Goal: Information Seeking & Learning: Check status

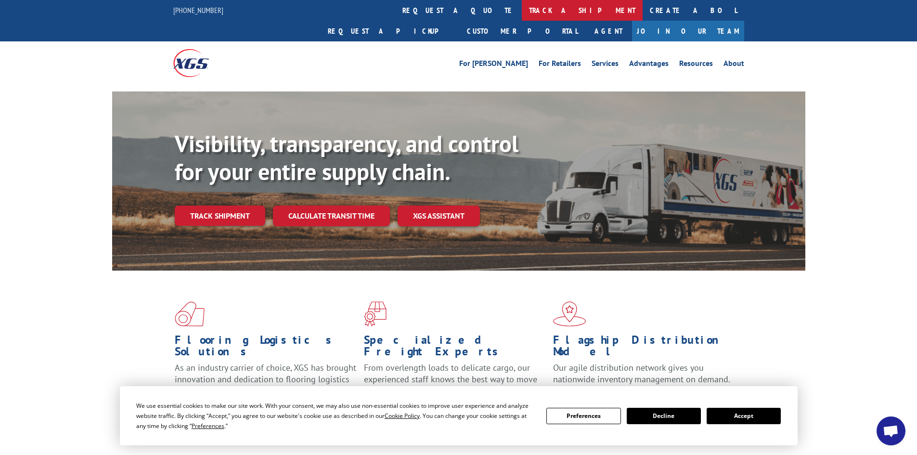
click at [522, 13] on link "track a shipment" at bounding box center [582, 10] width 121 height 21
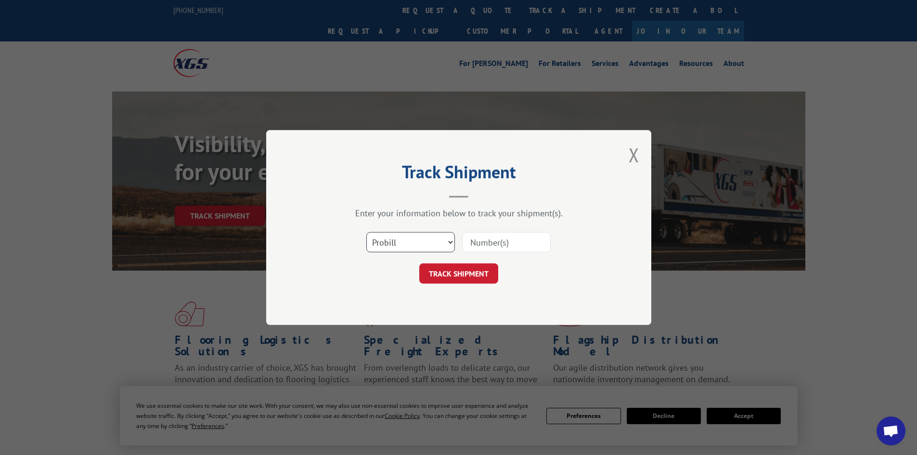
click at [406, 245] on select "Select category... Probill BOL PO" at bounding box center [411, 242] width 89 height 20
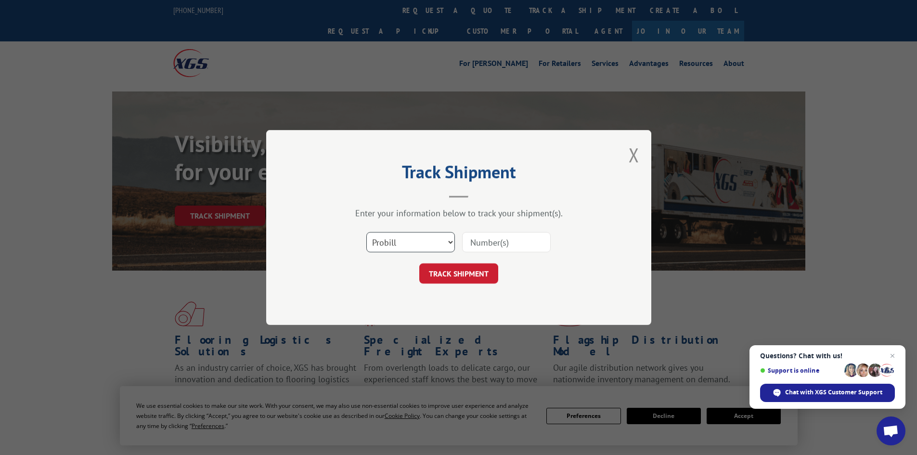
select select "bol"
click at [367, 232] on select "Select category... Probill BOL PO" at bounding box center [411, 242] width 89 height 20
click at [484, 238] on input at bounding box center [506, 242] width 89 height 20
paste input "7047481"
type input "7047481"
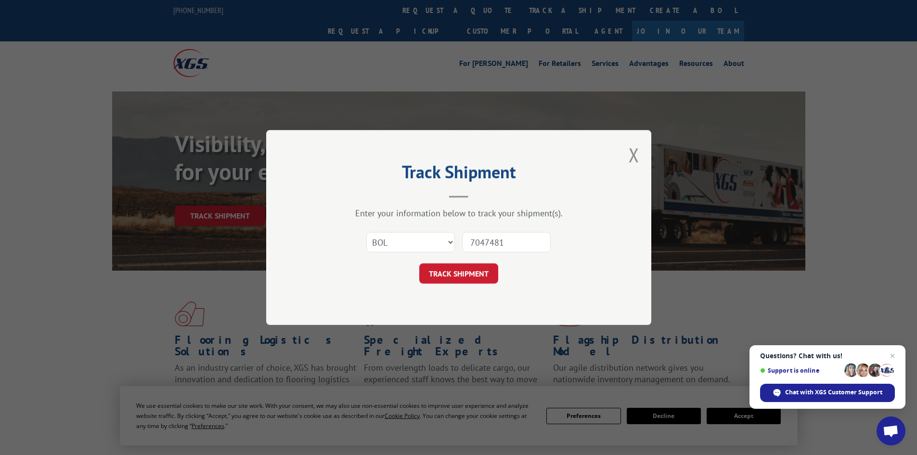
click at [465, 275] on button "TRACK SHIPMENT" at bounding box center [458, 273] width 79 height 20
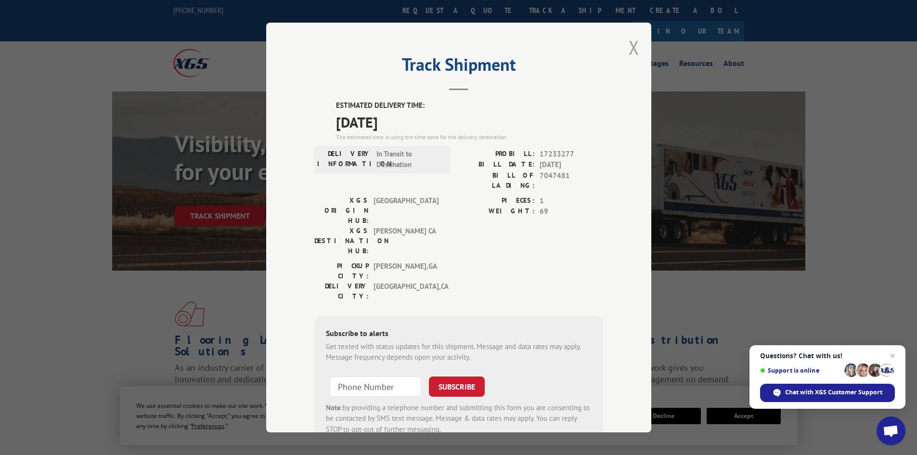
click at [629, 50] on button "Close modal" at bounding box center [634, 48] width 11 height 26
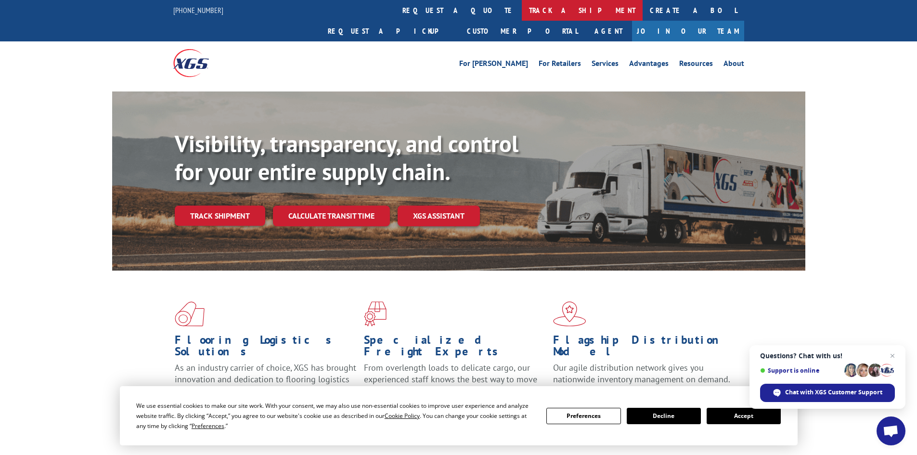
click at [522, 11] on link "track a shipment" at bounding box center [582, 10] width 121 height 21
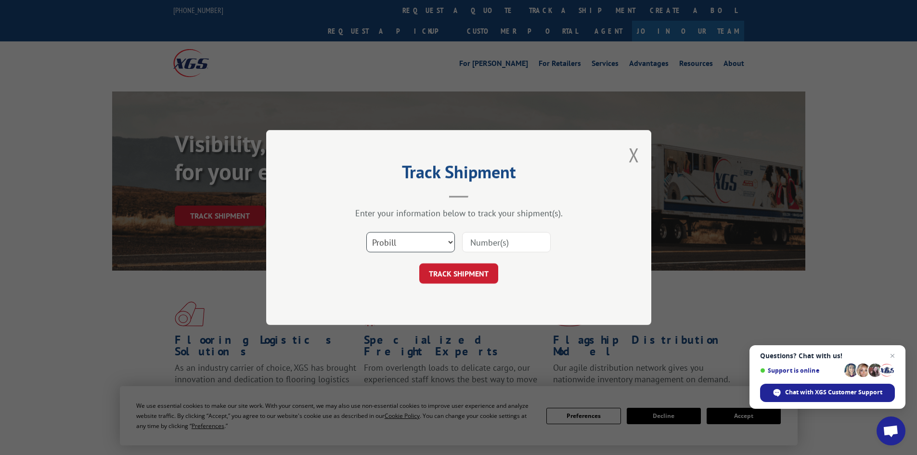
click at [393, 250] on select "Select category... Probill BOL PO" at bounding box center [411, 242] width 89 height 20
select select "bol"
click at [367, 232] on select "Select category... Probill BOL PO" at bounding box center [411, 242] width 89 height 20
click at [490, 241] on input at bounding box center [506, 242] width 89 height 20
paste input "7054625"
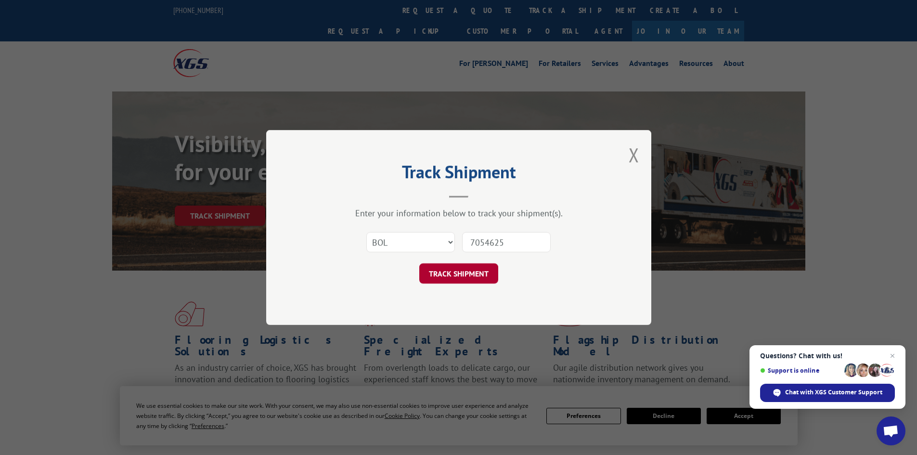
type input "7054625"
click at [458, 277] on button "TRACK SHIPMENT" at bounding box center [458, 273] width 79 height 20
